Goal: Find specific page/section: Find specific page/section

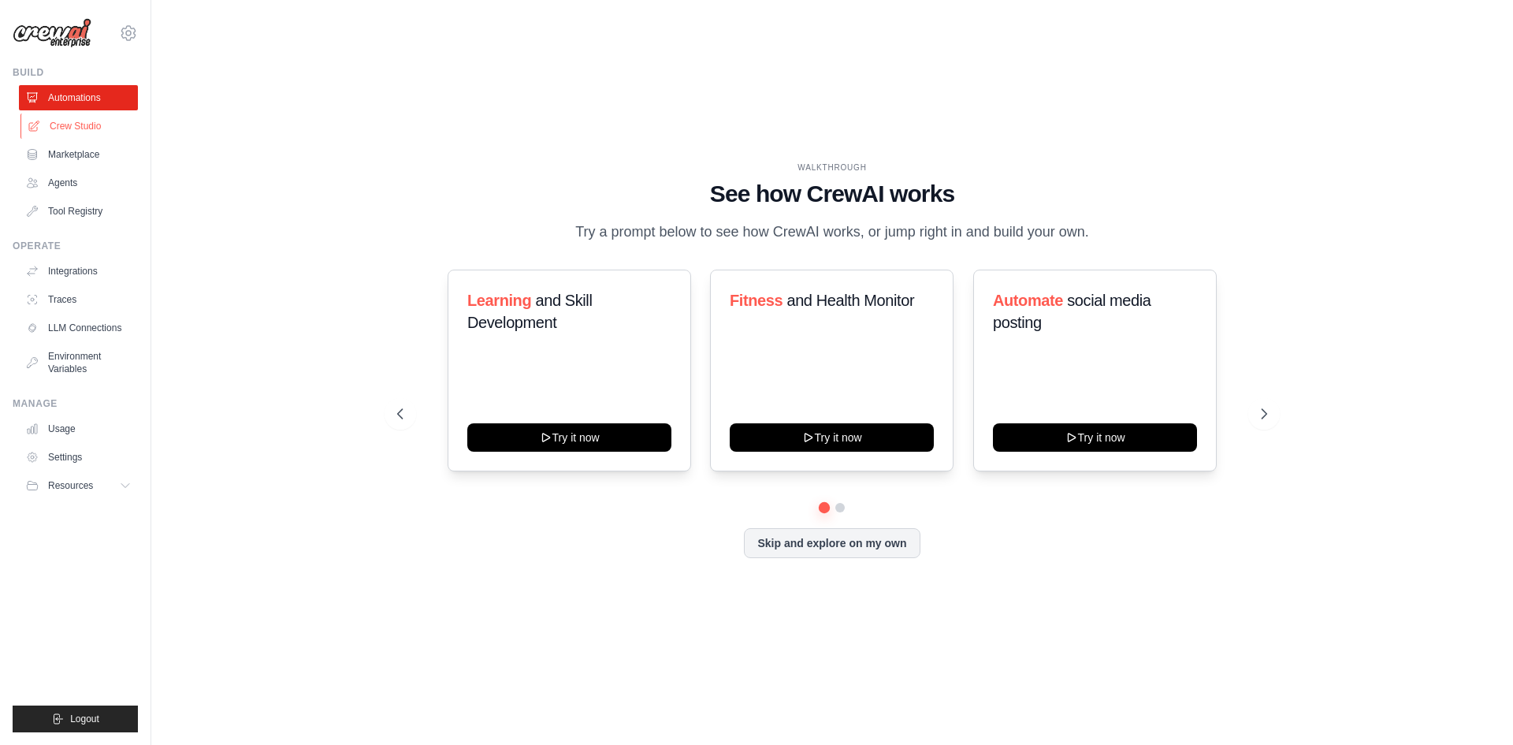
click at [76, 121] on link "Crew Studio" at bounding box center [79, 125] width 119 height 25
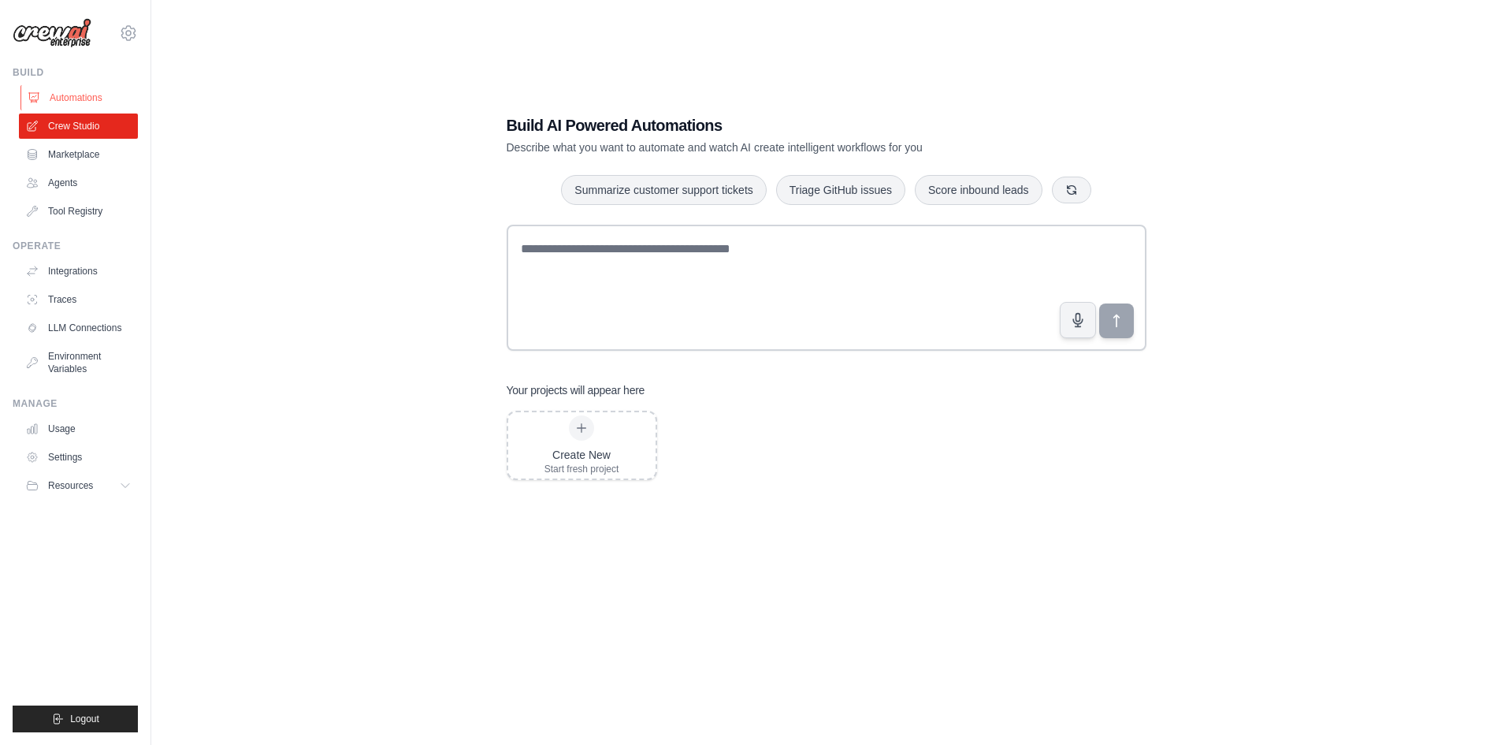
click at [106, 91] on link "Automations" at bounding box center [79, 97] width 119 height 25
